Goal: Information Seeking & Learning: Find specific fact

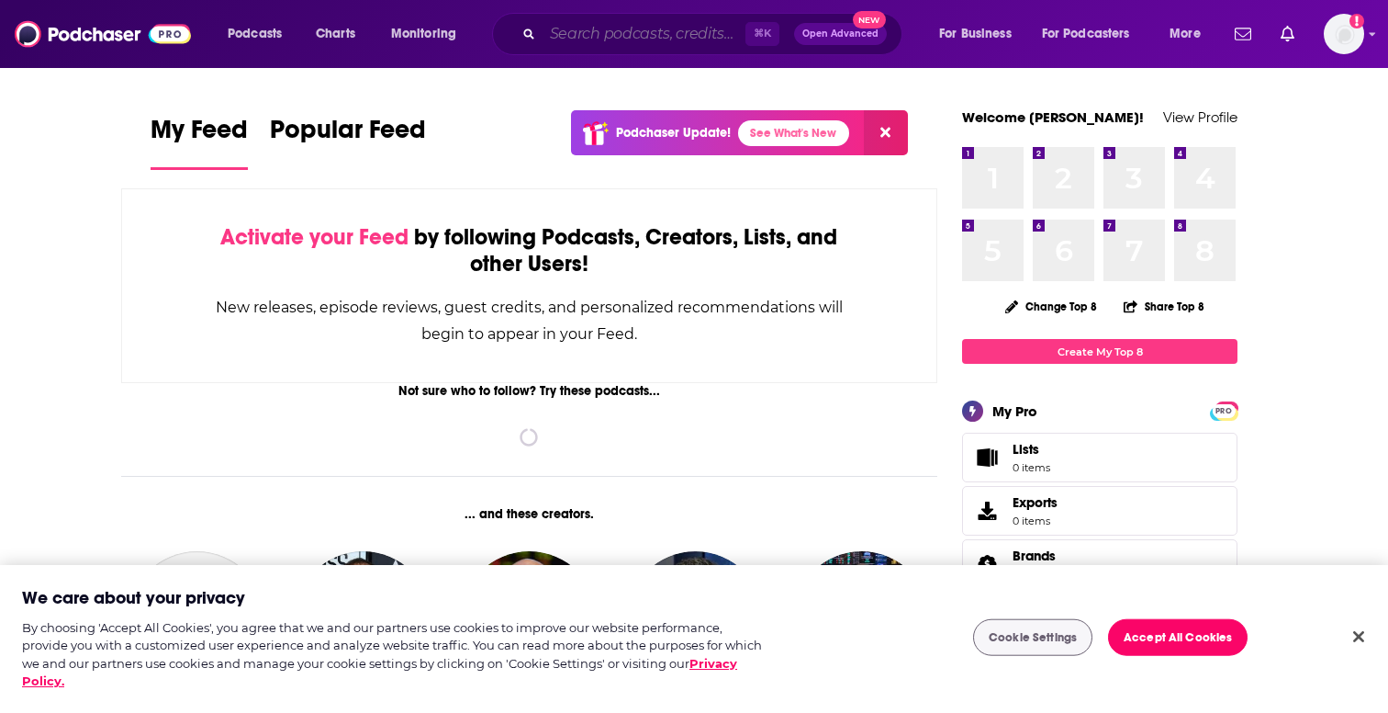
click at [578, 37] on input "Search podcasts, credits, & more..." at bounding box center [644, 33] width 203 height 29
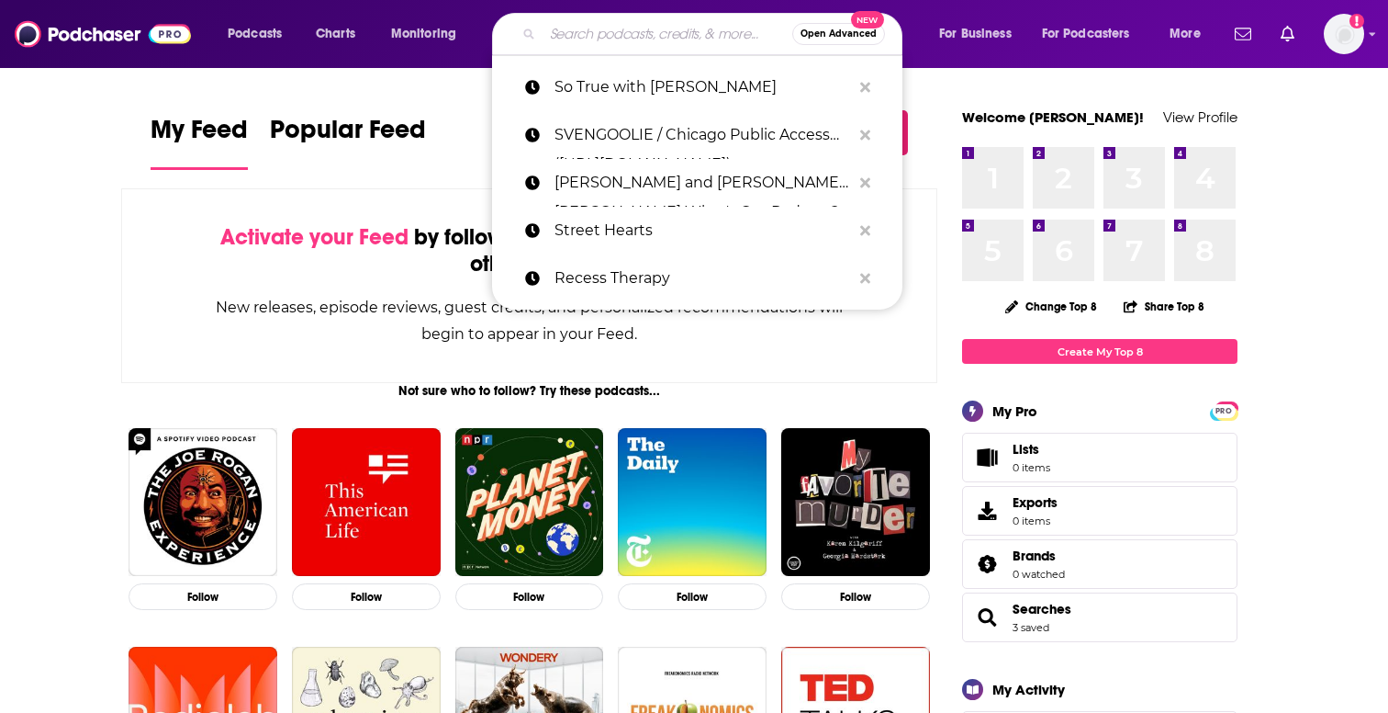
click at [578, 37] on input "Search podcasts, credits, & more..." at bounding box center [668, 33] width 250 height 29
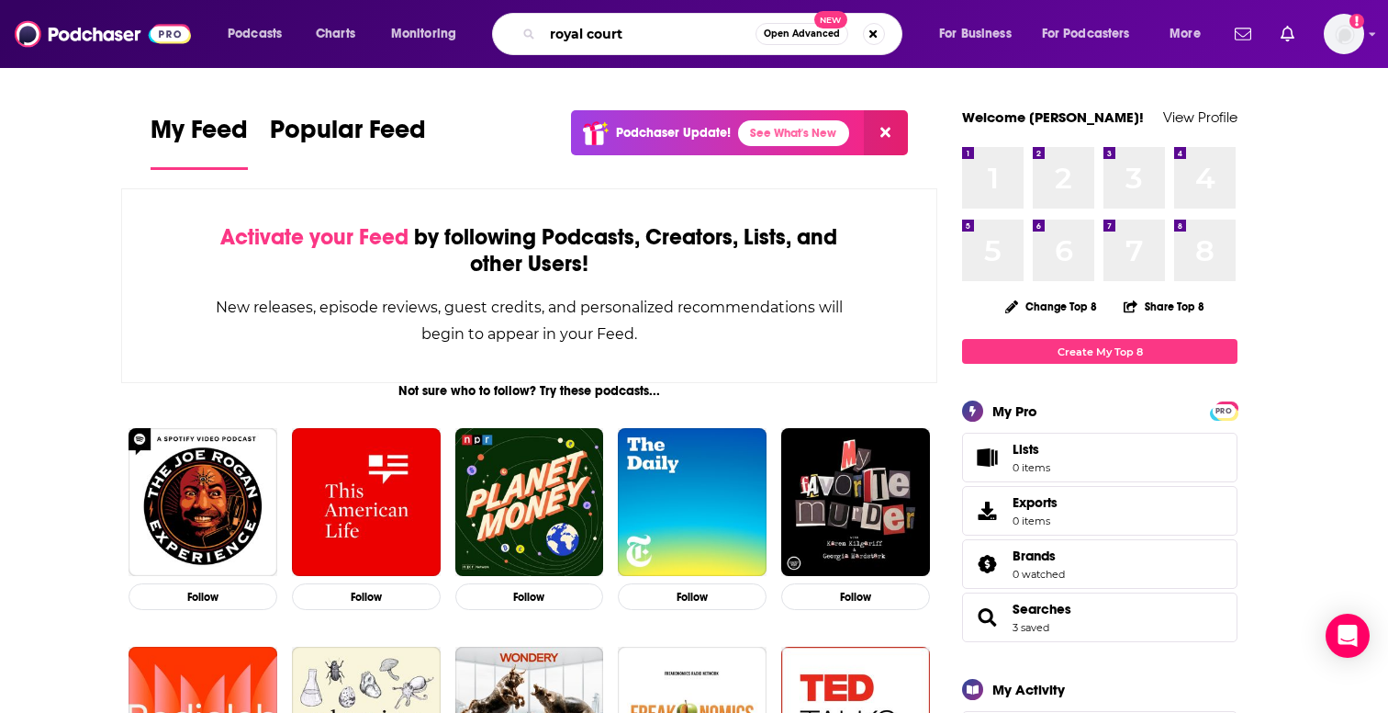
type input "royal court"
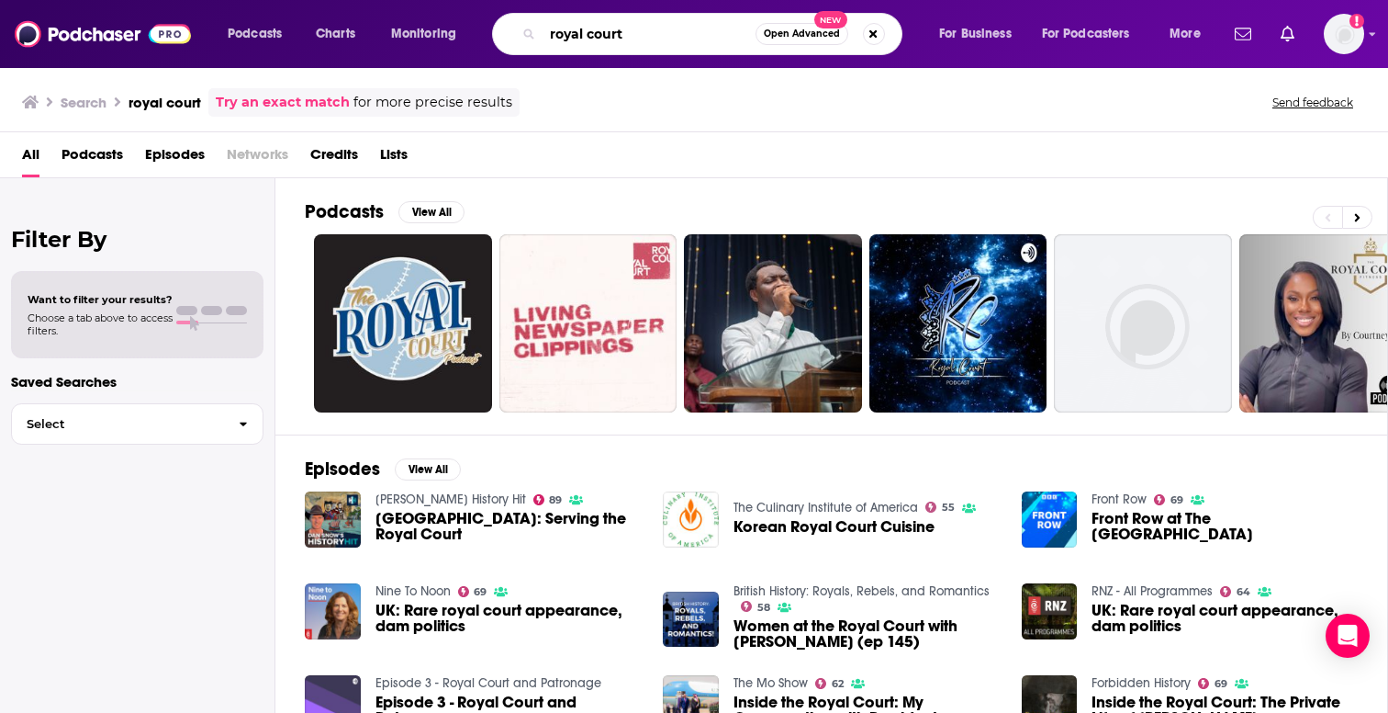
click at [715, 27] on input "royal court" at bounding box center [649, 33] width 213 height 29
click at [717, 28] on input "royal court" at bounding box center [649, 33] width 213 height 29
click at [869, 32] on button "Search podcasts, credits, & more..." at bounding box center [874, 34] width 22 height 22
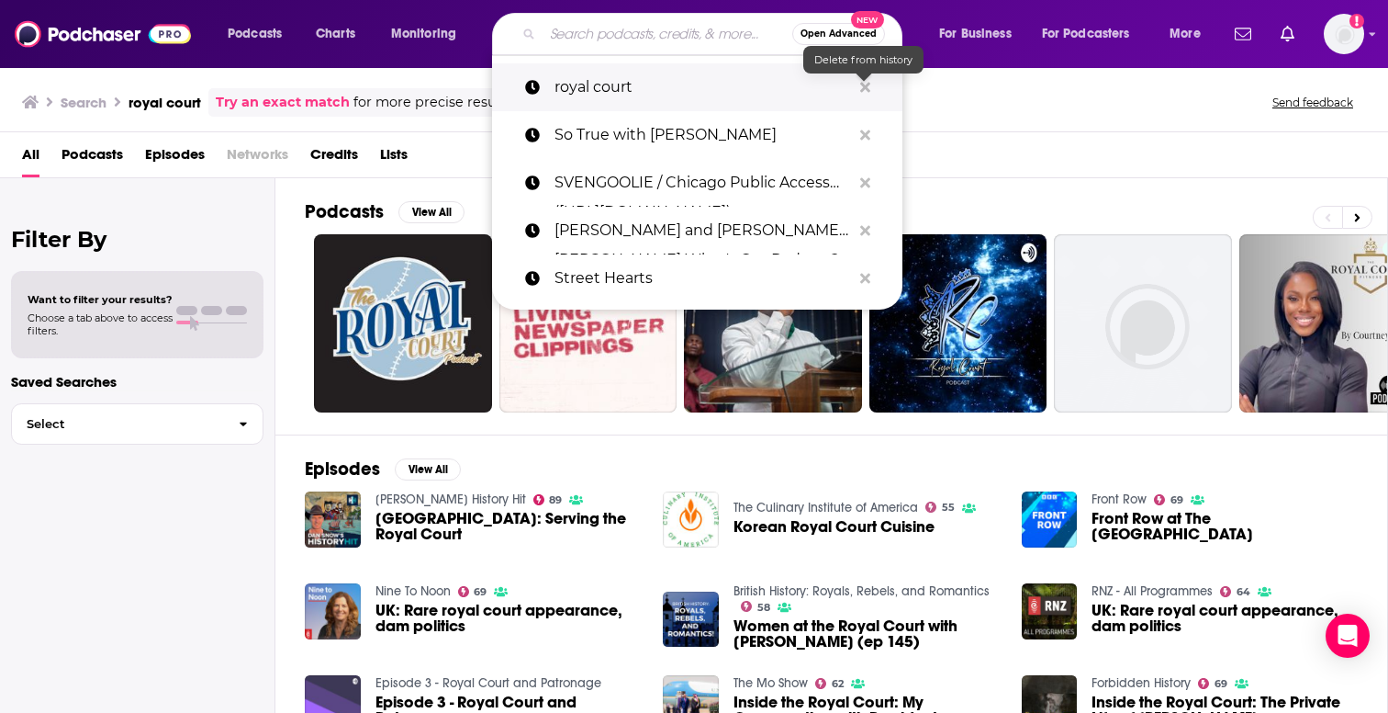
click at [866, 90] on icon "Search podcasts, credits, & more..." at bounding box center [865, 87] width 10 height 10
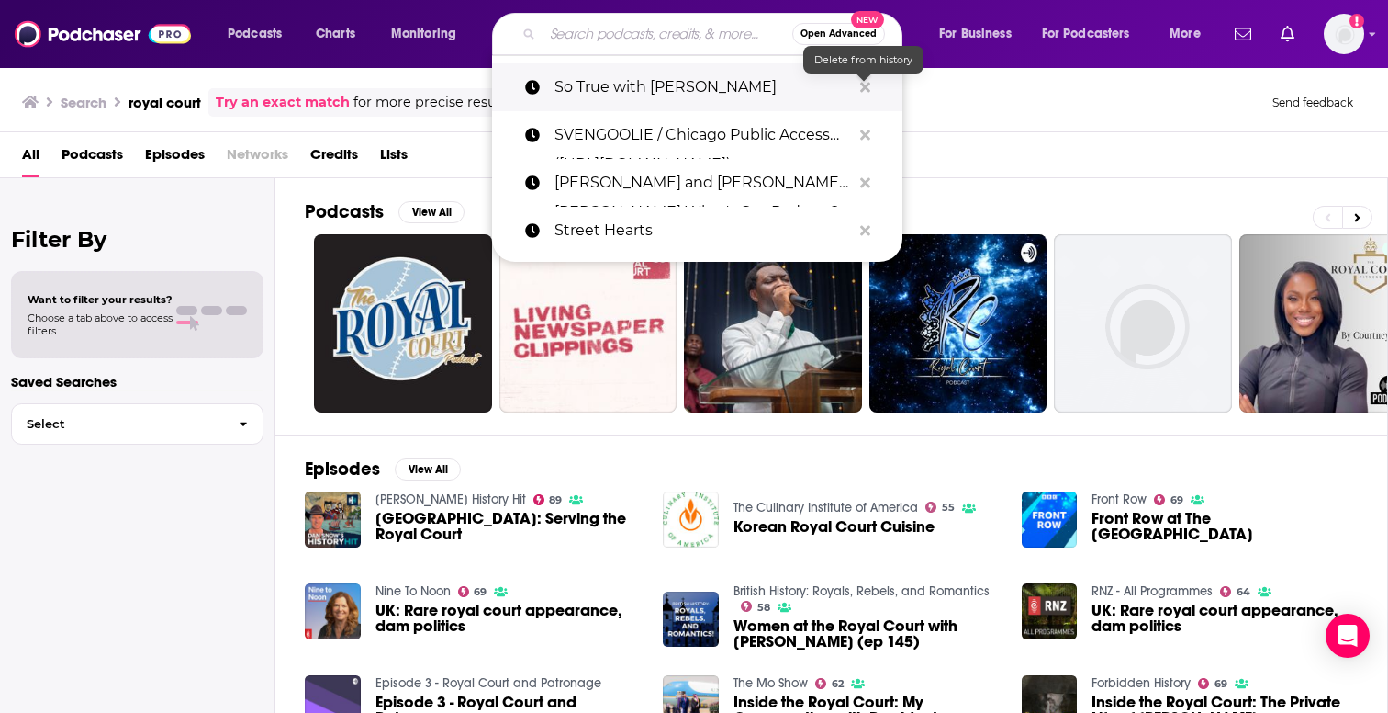
click at [862, 83] on icon "Search podcasts, credits, & more..." at bounding box center [865, 87] width 10 height 15
click at [862, 83] on icon "Search podcasts, credits, & more..." at bounding box center [865, 87] width 10 height 10
